Goal: Task Accomplishment & Management: Use online tool/utility

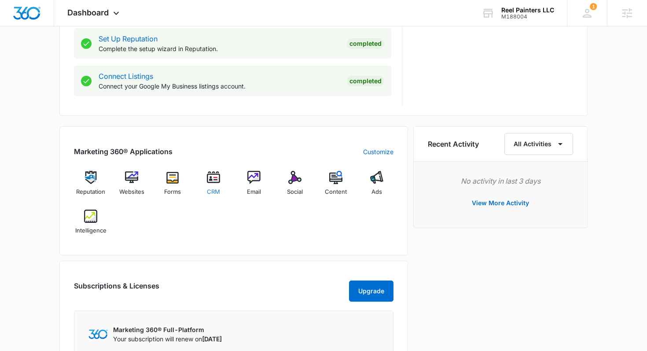
scroll to position [449, 0]
click at [86, 177] on img at bounding box center [90, 176] width 13 height 13
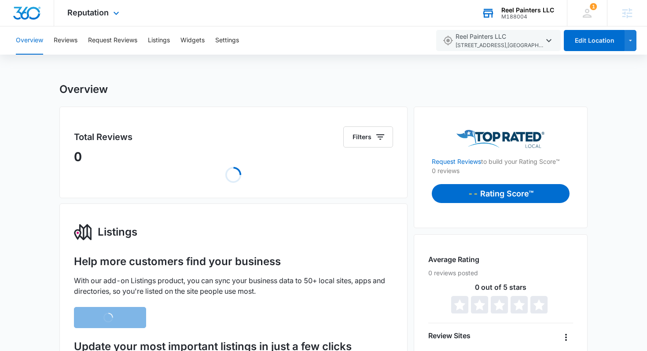
click at [523, 14] on div "M188004" at bounding box center [527, 17] width 53 height 6
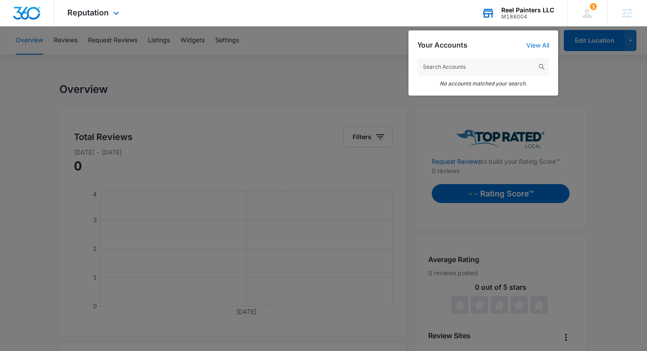
click at [474, 64] on input "text" at bounding box center [483, 67] width 132 height 18
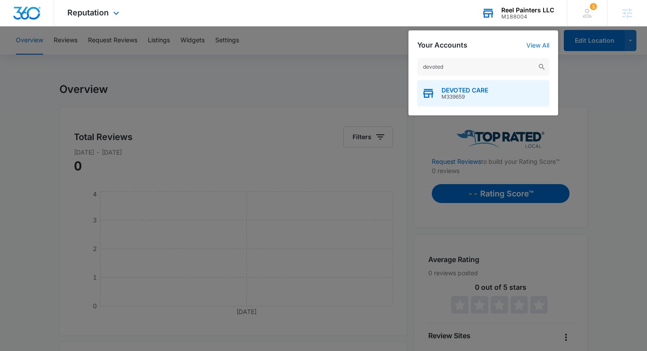
type input "devoted"
click at [476, 92] on span "DEVOTED CARE" at bounding box center [464, 90] width 47 height 7
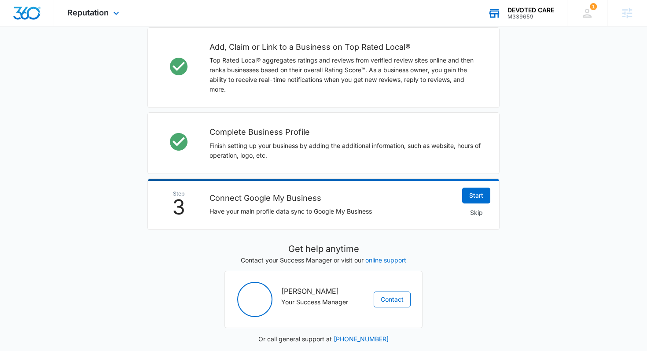
scroll to position [266, 0]
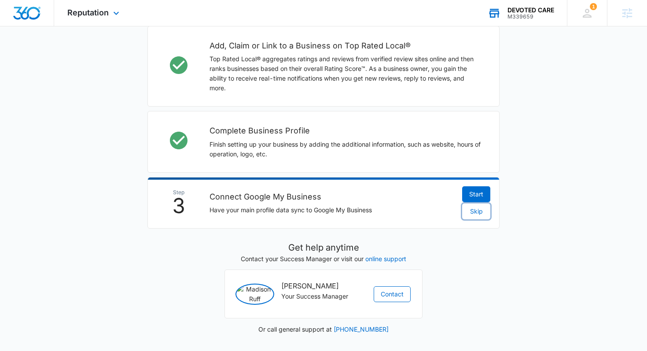
click at [479, 213] on span "Skip" at bounding box center [476, 211] width 13 height 10
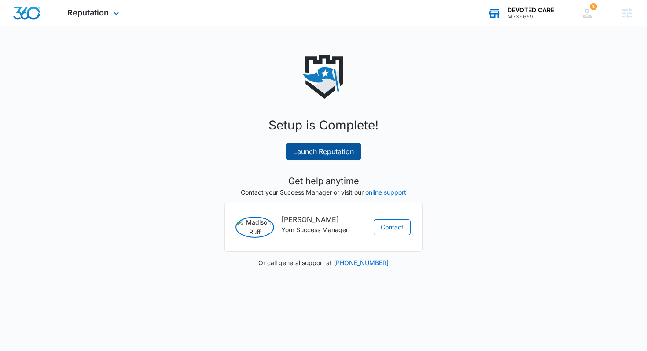
click at [338, 151] on link "Launch Reputation" at bounding box center [323, 152] width 75 height 18
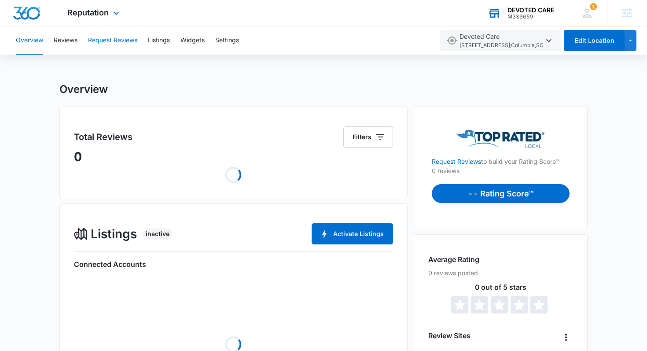
click at [125, 44] on button "Request Reviews" at bounding box center [112, 40] width 49 height 28
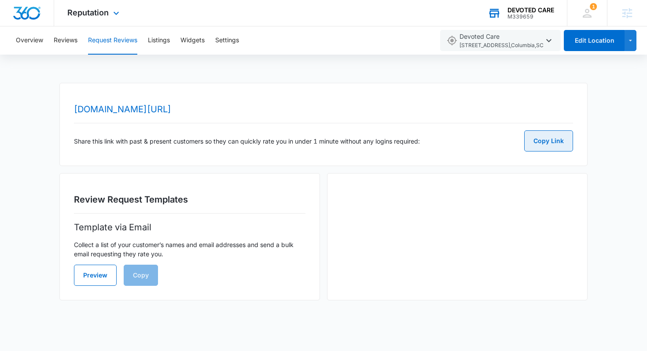
click at [559, 145] on button "Copy Link" at bounding box center [548, 140] width 49 height 21
